Goal: Task Accomplishment & Management: Manage account settings

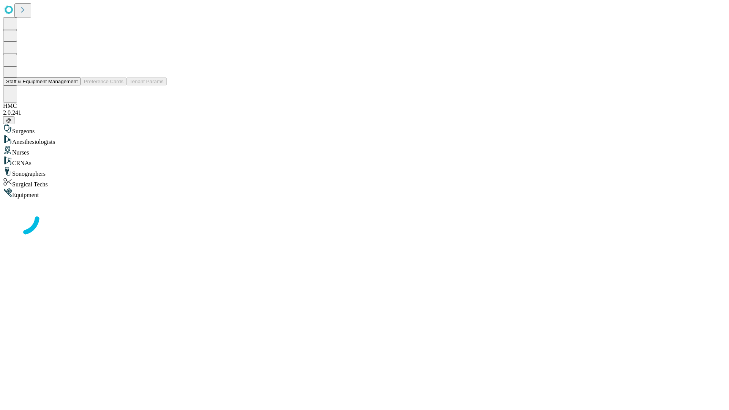
click at [73, 85] on button "Staff & Equipment Management" at bounding box center [42, 81] width 78 height 8
